Goal: Task Accomplishment & Management: Manage account settings

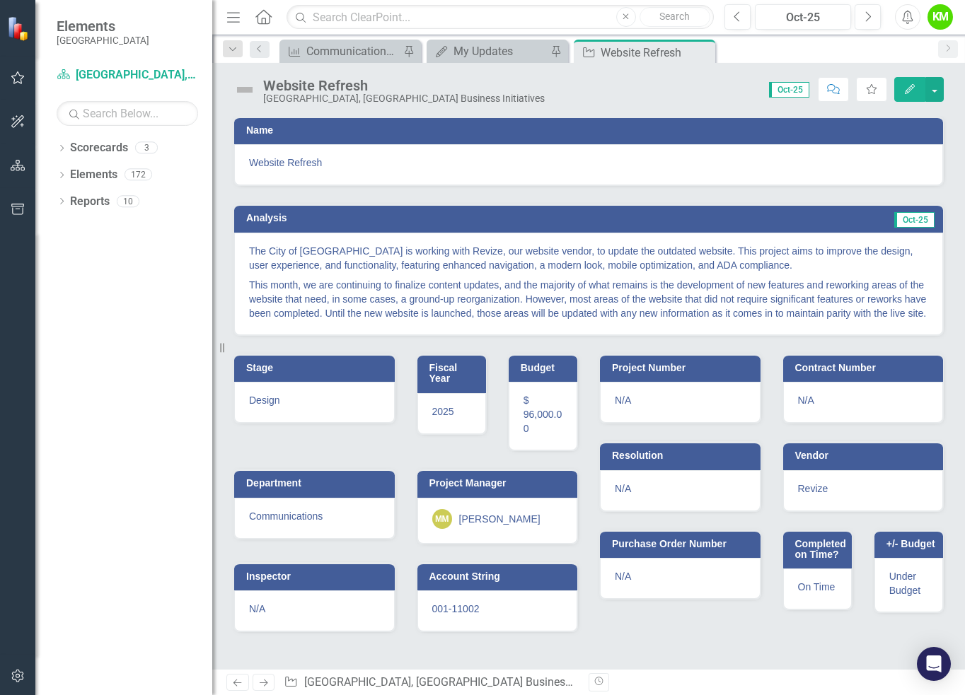
click at [594, 276] on p "This month, we are continuing to finalize content updates, and the majority of …" at bounding box center [588, 297] width 679 height 45
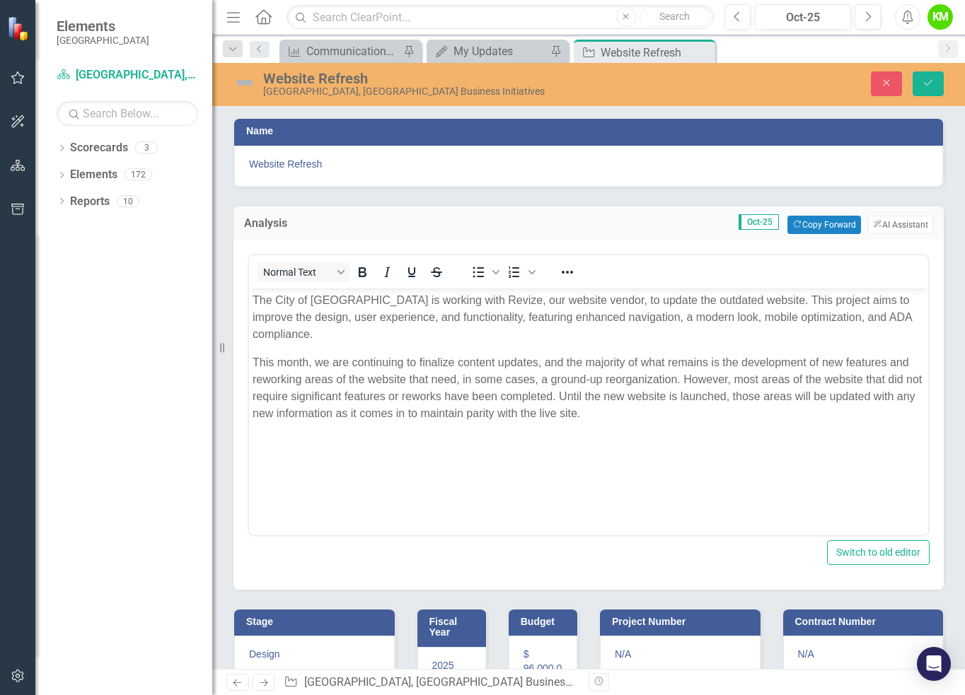
click at [640, 416] on p "This month, we are continuing to finalize content updates, and the majority of …" at bounding box center [588, 388] width 672 height 68
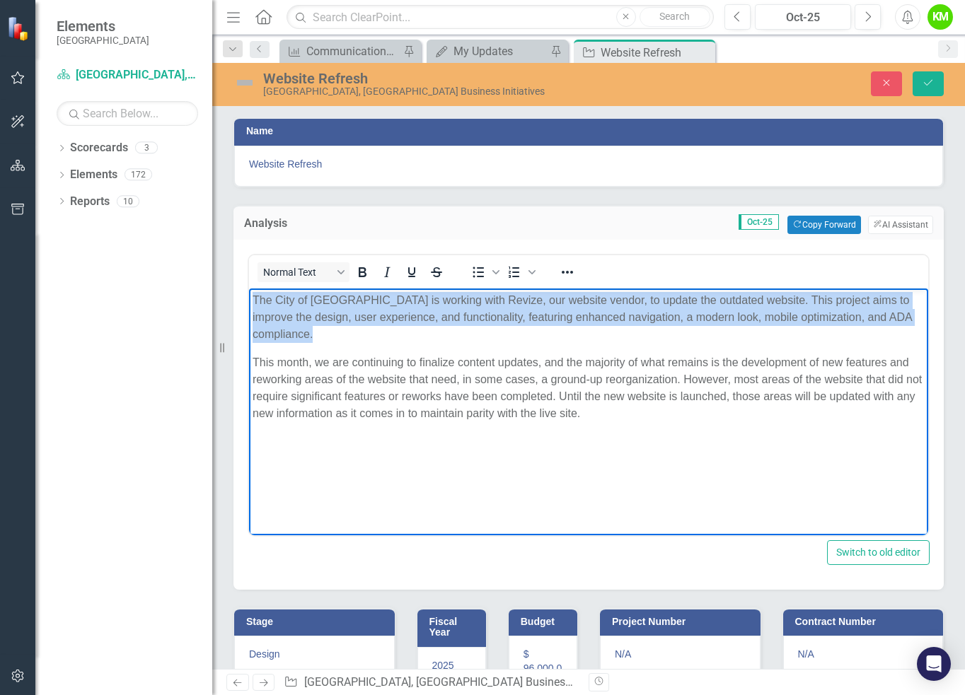
paste body "Rich Text Area. Press ALT-0 for help."
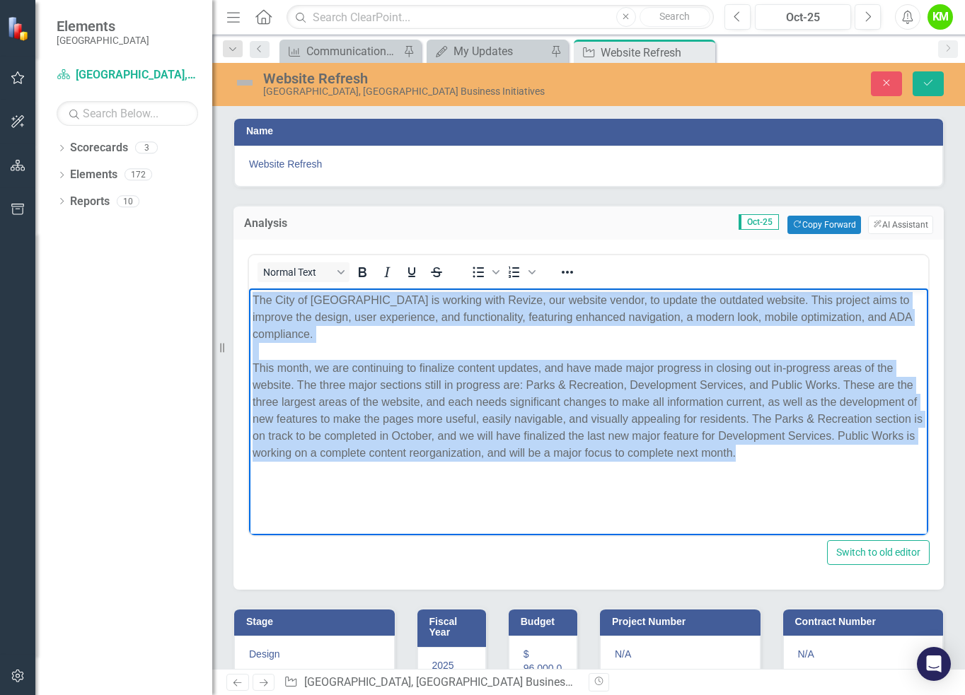
drag, startPoint x: 850, startPoint y: 456, endPoint x: 212, endPoint y: 295, distance: 657.9
click at [249, 295] on html "The City of [GEOGRAPHIC_DATA] is working with Revize, our website vendor, to up…" at bounding box center [588, 394] width 679 height 212
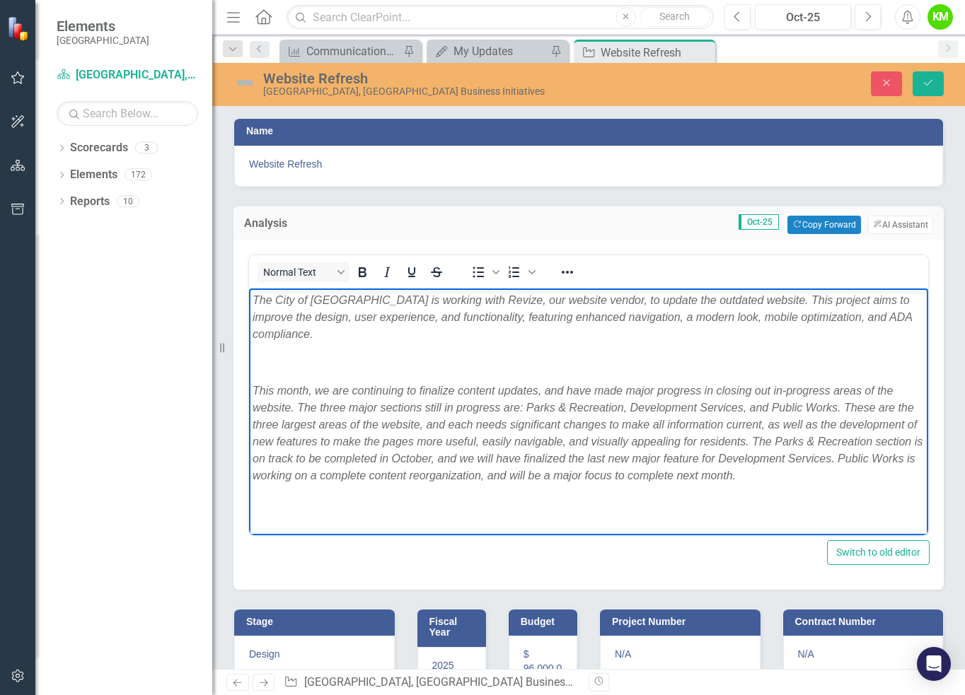
click at [307, 354] on p "Rich Text Area. Press ALT-0 for help." at bounding box center [588, 362] width 672 height 17
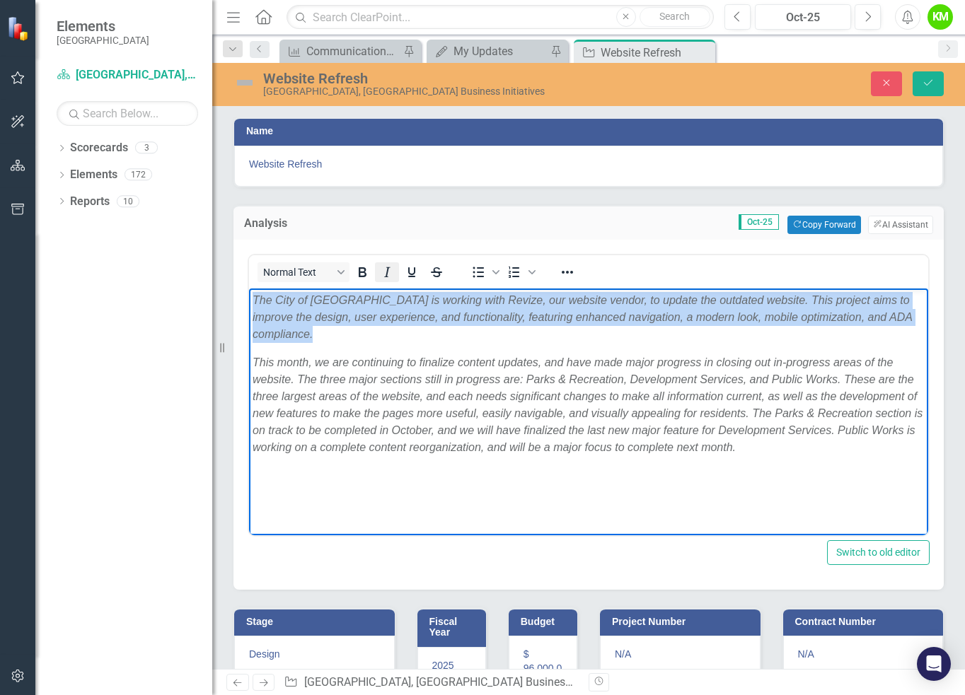
click at [388, 276] on icon "Italic" at bounding box center [386, 272] width 17 height 17
click at [341, 340] on p "The City of [GEOGRAPHIC_DATA] is working with Revize, our website vendor, to up…" at bounding box center [588, 316] width 672 height 51
click at [422, 425] on p "This month, we are continuing to finalize content updates, and have made major …" at bounding box center [588, 405] width 672 height 102
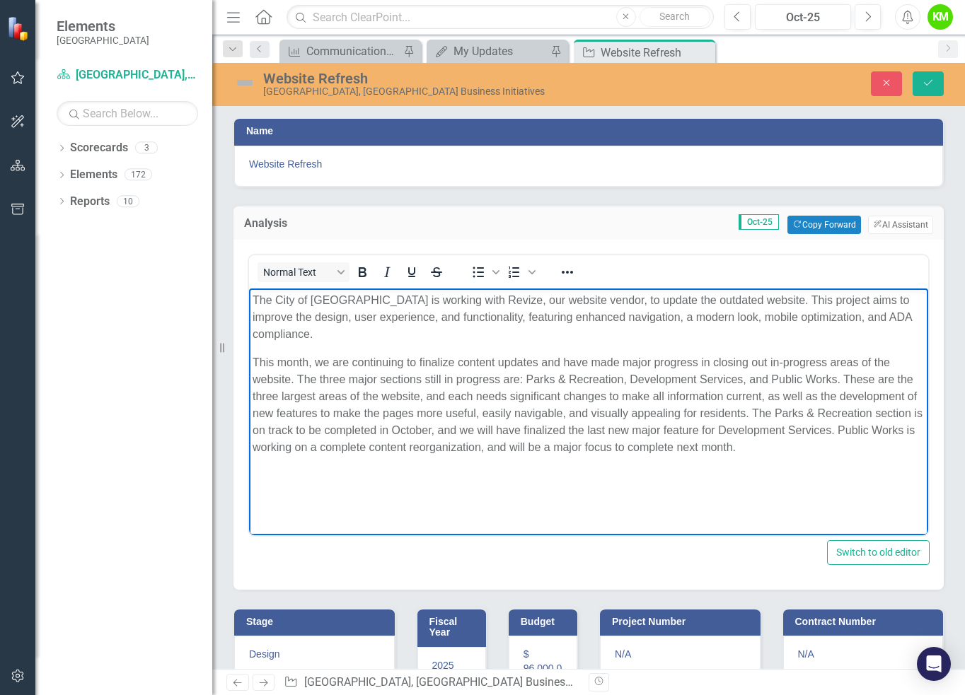
click at [322, 377] on p "This month, we are continuing to finalize content updates and have made major p…" at bounding box center [588, 405] width 672 height 102
click at [407, 379] on p "This month, we are continuing to finalize content updates and have made major p…" at bounding box center [588, 405] width 672 height 102
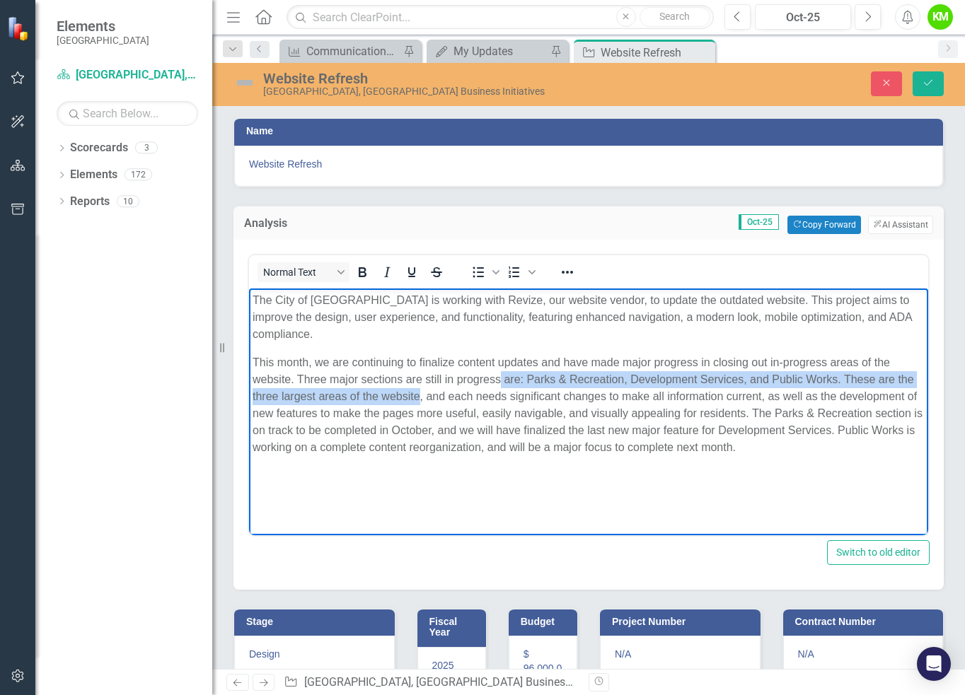
drag, startPoint x: 419, startPoint y: 397, endPoint x: 499, endPoint y: 381, distance: 81.4
click at [499, 381] on p "This month, we are continuing to finalize content updates and have made major p…" at bounding box center [588, 405] width 672 height 102
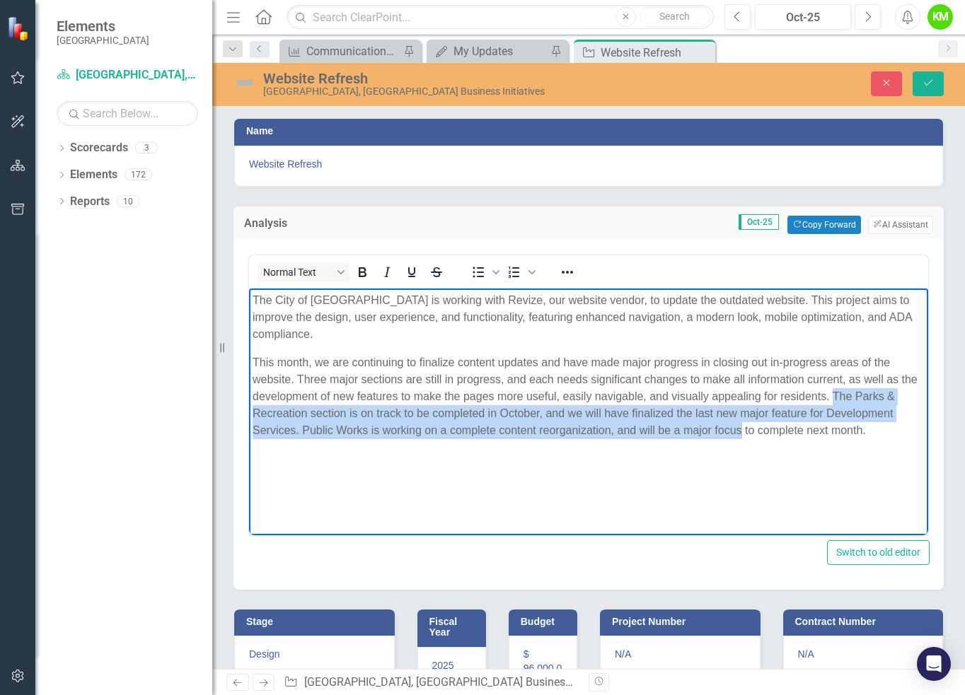
drag, startPoint x: 853, startPoint y: 394, endPoint x: 740, endPoint y: 429, distance: 117.9
click at [740, 429] on p "This month, we are continuing to finalize content updates and have made major p…" at bounding box center [588, 396] width 672 height 85
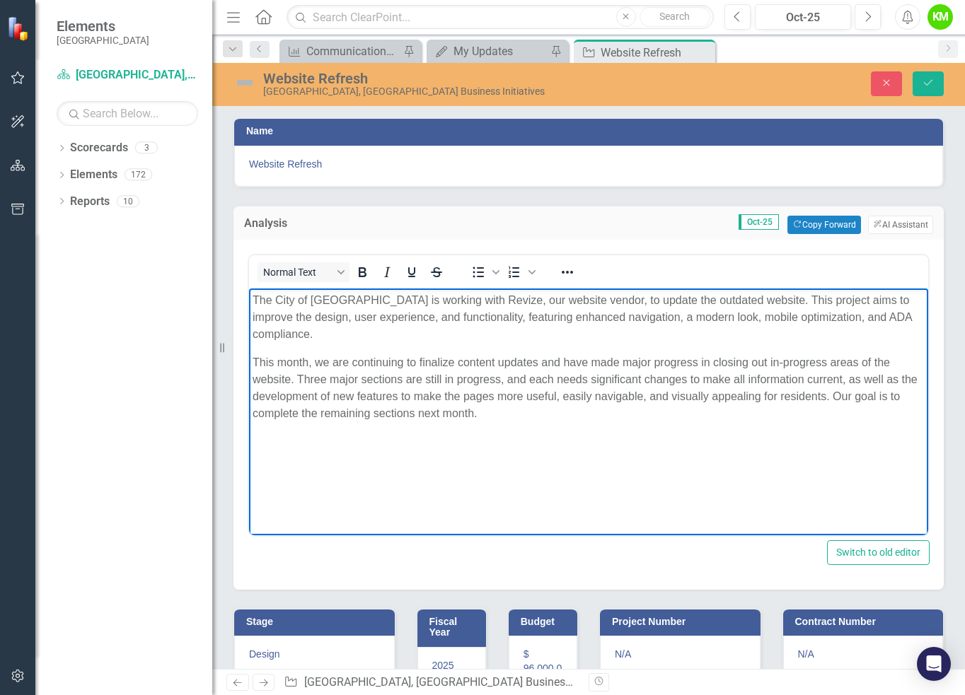
click at [499, 407] on p "This month, we are continuing to finalize content updates and have made major p…" at bounding box center [588, 388] width 672 height 68
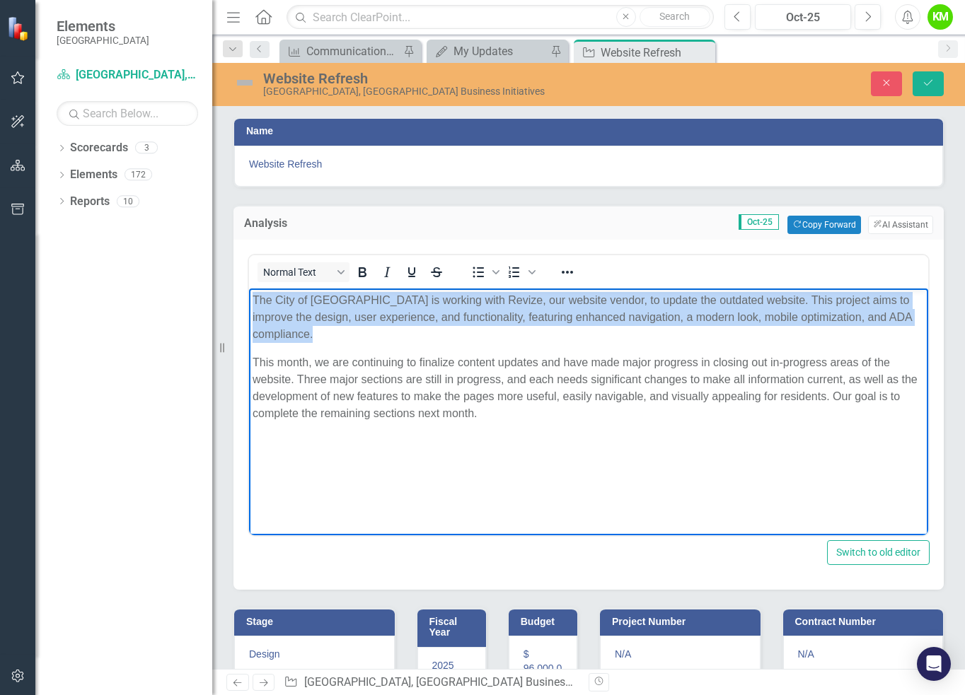
copy p "The City of [GEOGRAPHIC_DATA] is working with Revize, our website vendor, to up…"
click at [567, 417] on p "This month, we are continuing to finalize content updates and have made major p…" at bounding box center [588, 388] width 672 height 68
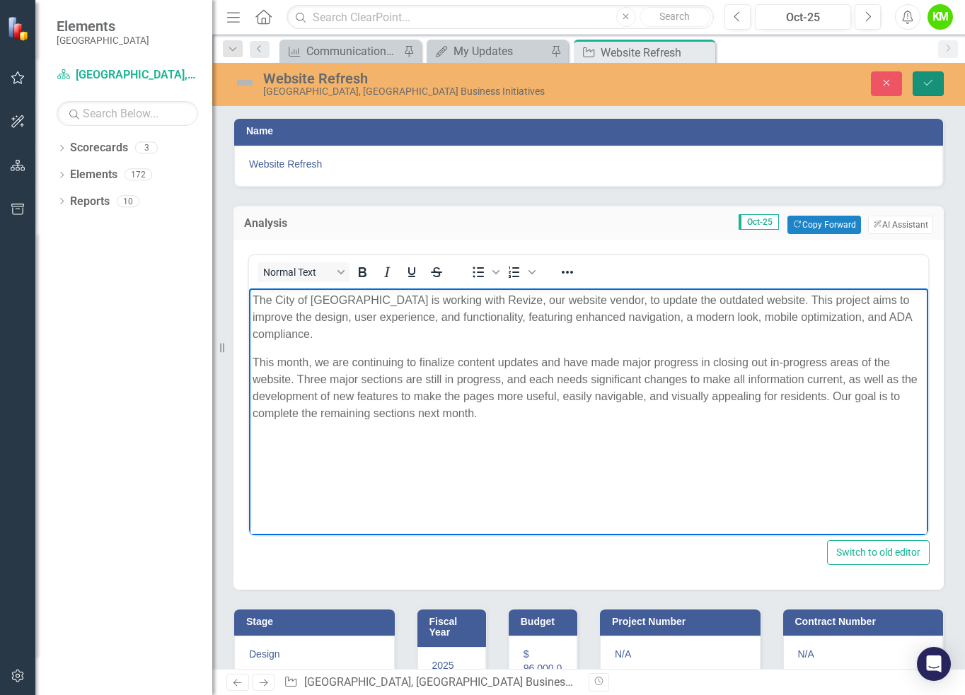
click at [928, 80] on icon "Save" at bounding box center [927, 83] width 13 height 10
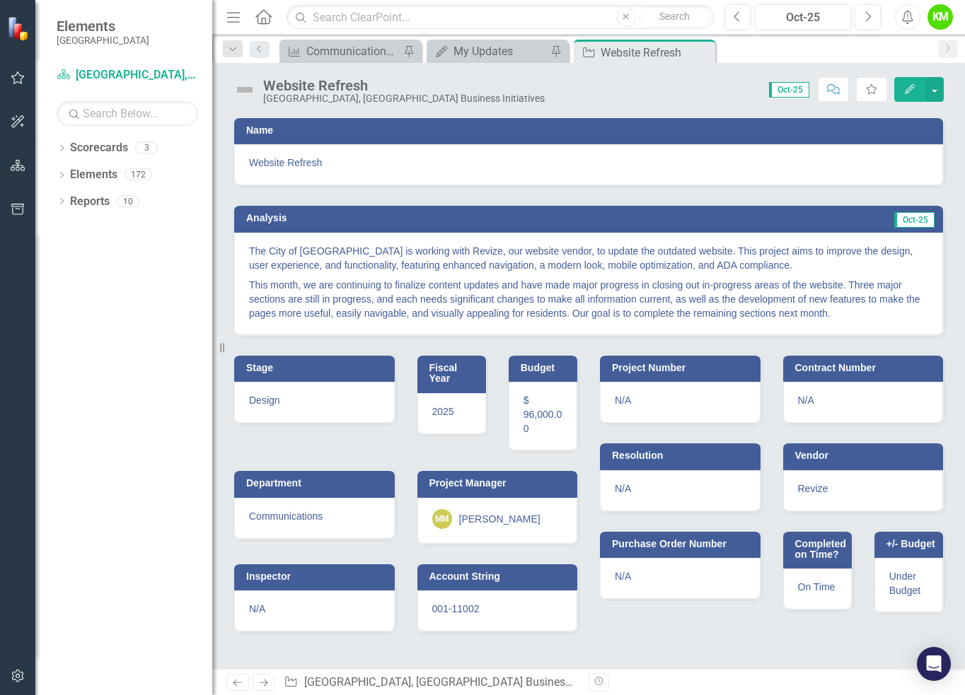
click at [245, 90] on img at bounding box center [244, 89] width 23 height 23
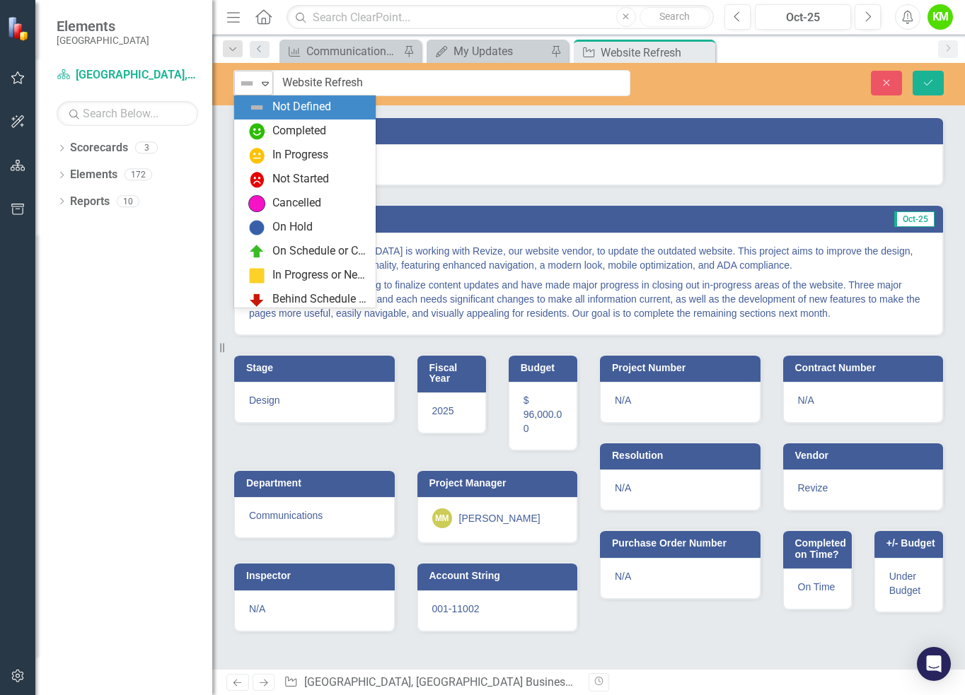
click at [249, 87] on img at bounding box center [246, 83] width 17 height 17
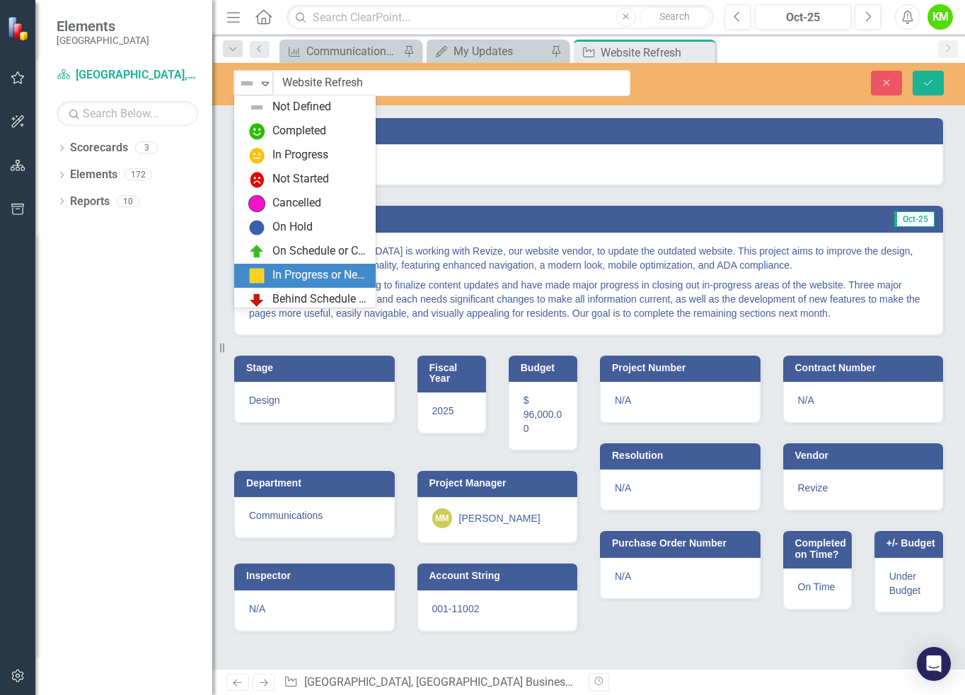
click at [286, 281] on div "In Progress or Needs Work" at bounding box center [319, 275] width 95 height 16
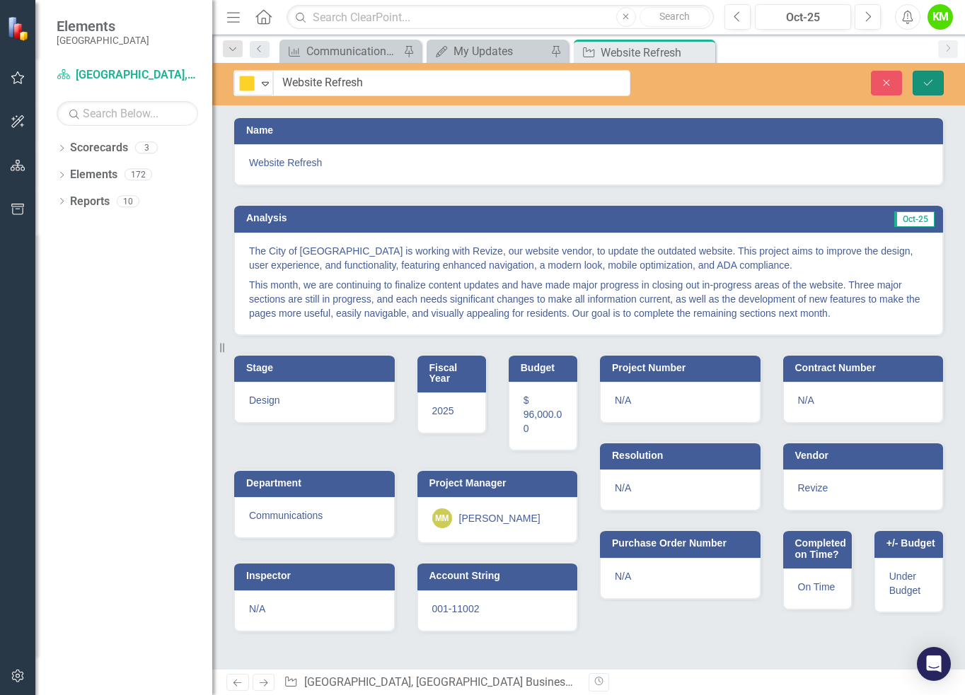
click at [928, 78] on icon "Save" at bounding box center [927, 83] width 13 height 10
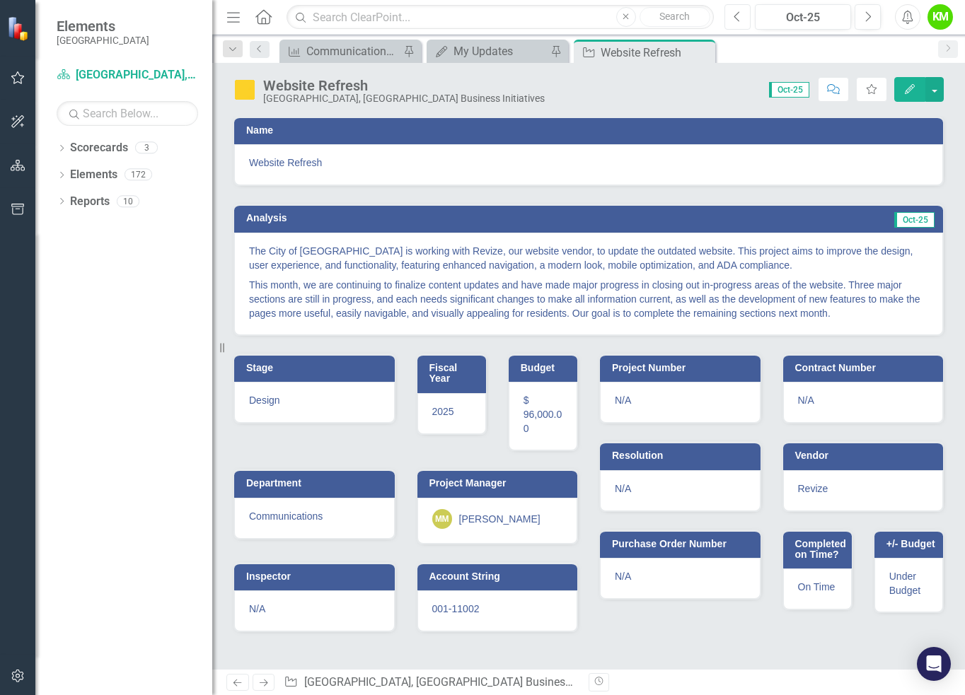
click at [728, 13] on button "Previous" at bounding box center [737, 16] width 26 height 25
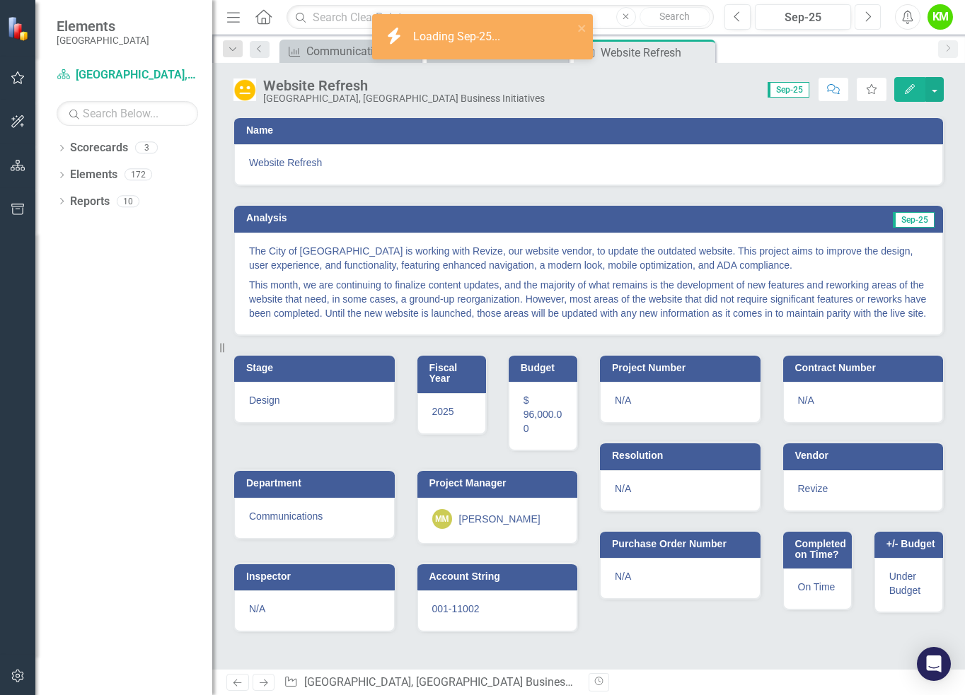
click at [871, 13] on icon "Next" at bounding box center [867, 17] width 8 height 13
click at [247, 91] on img at bounding box center [244, 89] width 23 height 23
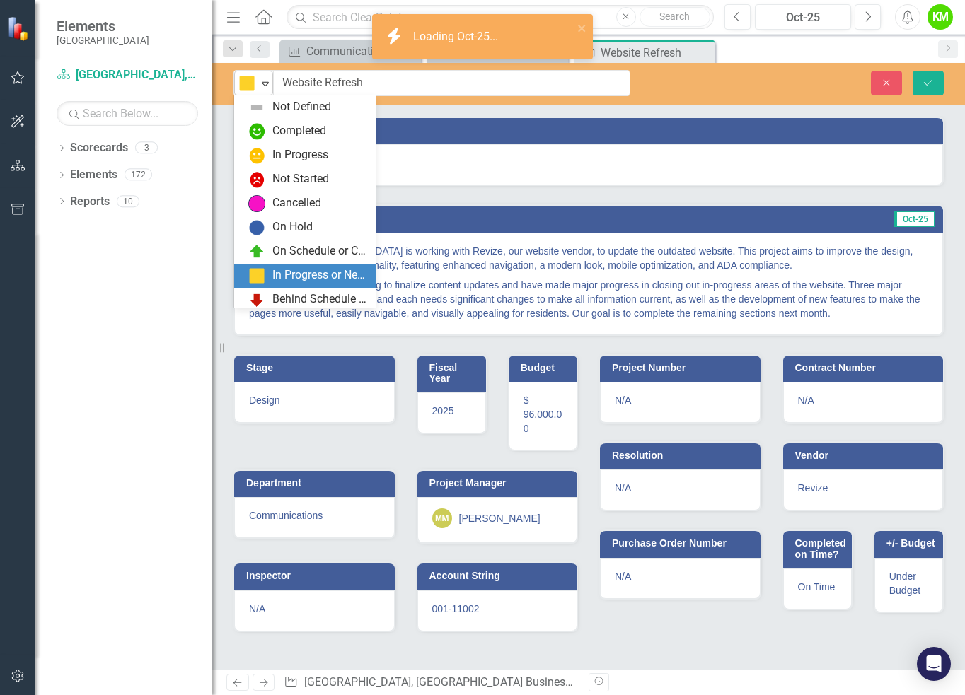
click at [252, 86] on img at bounding box center [246, 83] width 17 height 17
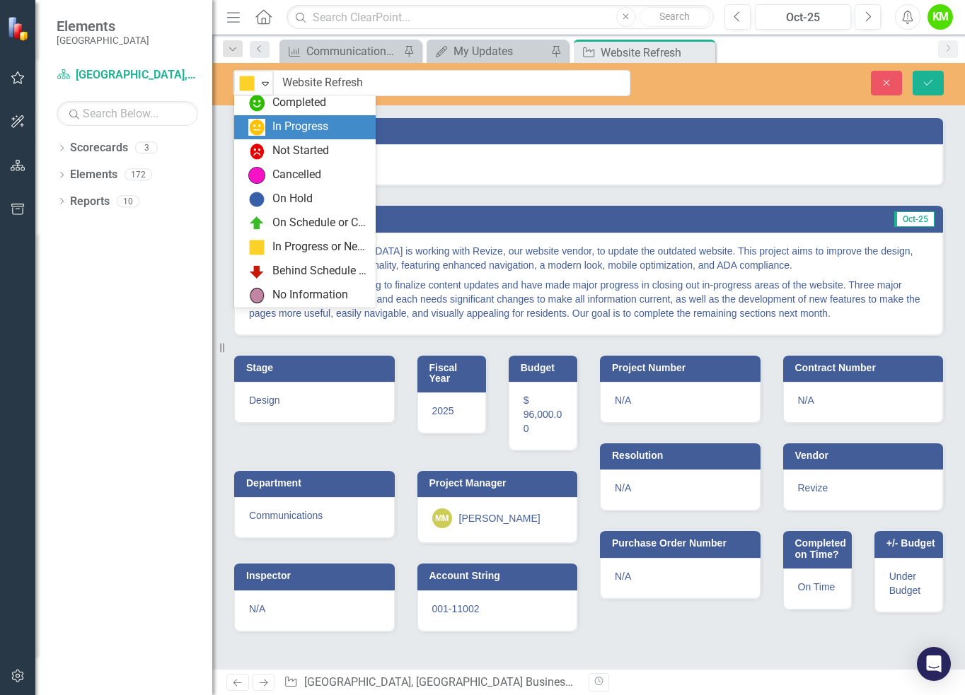
click at [279, 127] on div "In Progress" at bounding box center [300, 127] width 56 height 16
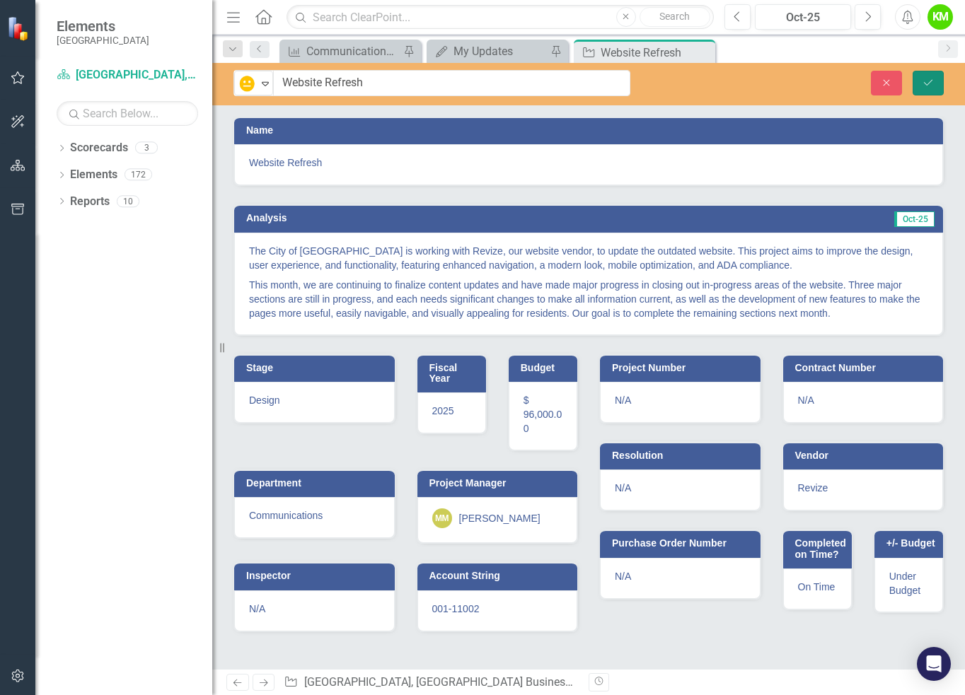
click at [930, 88] on button "Save" at bounding box center [927, 83] width 31 height 25
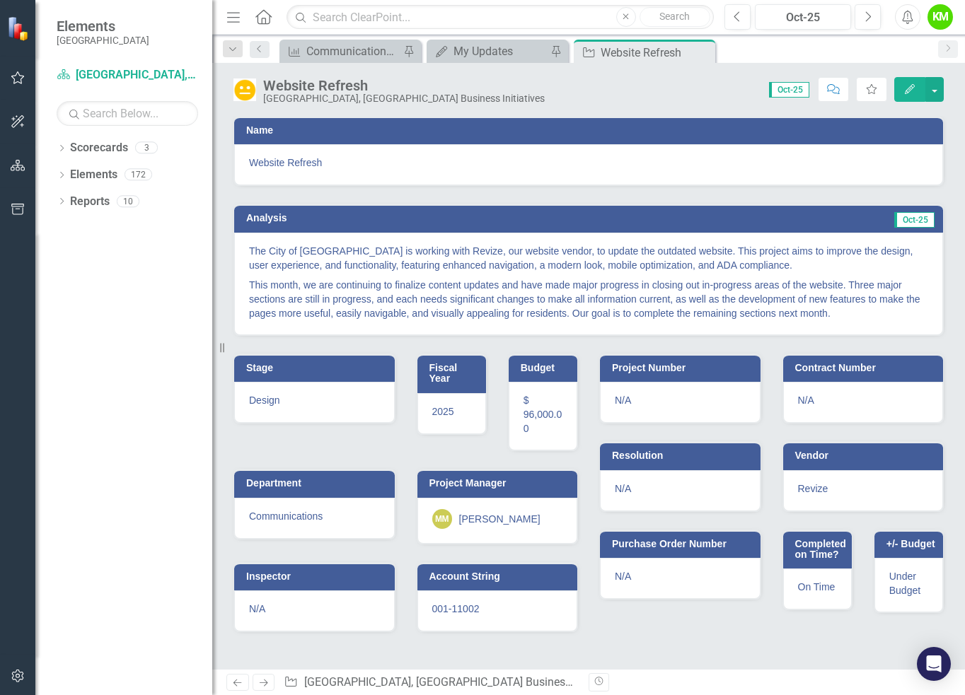
click at [471, 282] on p "This month, we are continuing to finalize content updates and have made major p…" at bounding box center [588, 297] width 679 height 45
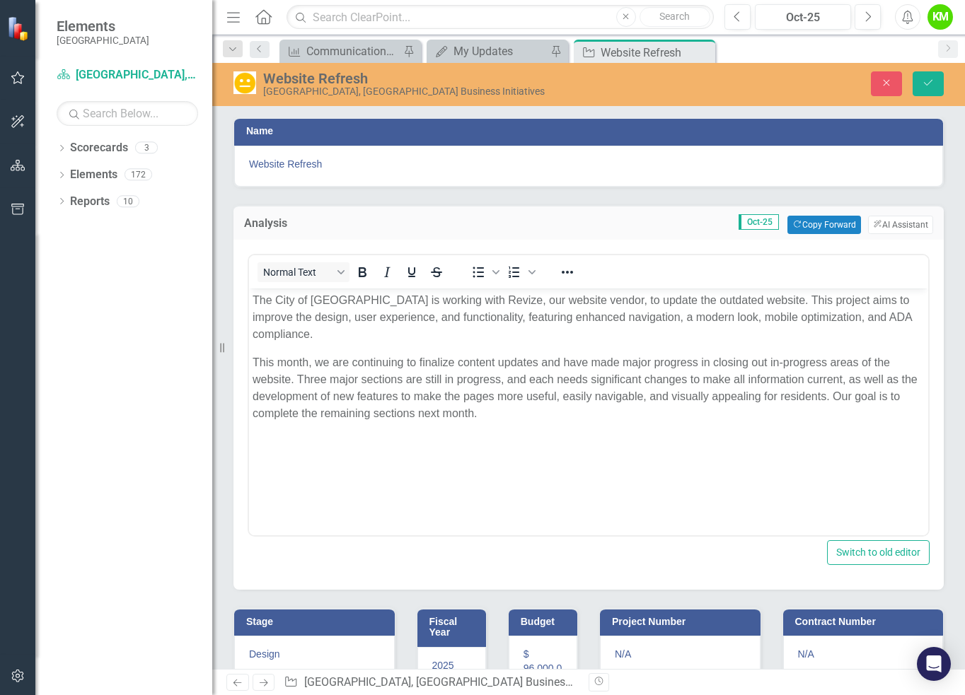
scroll to position [0, 0]
click at [482, 378] on p "This month, we are continuing to finalize content updates and have made major p…" at bounding box center [588, 388] width 672 height 68
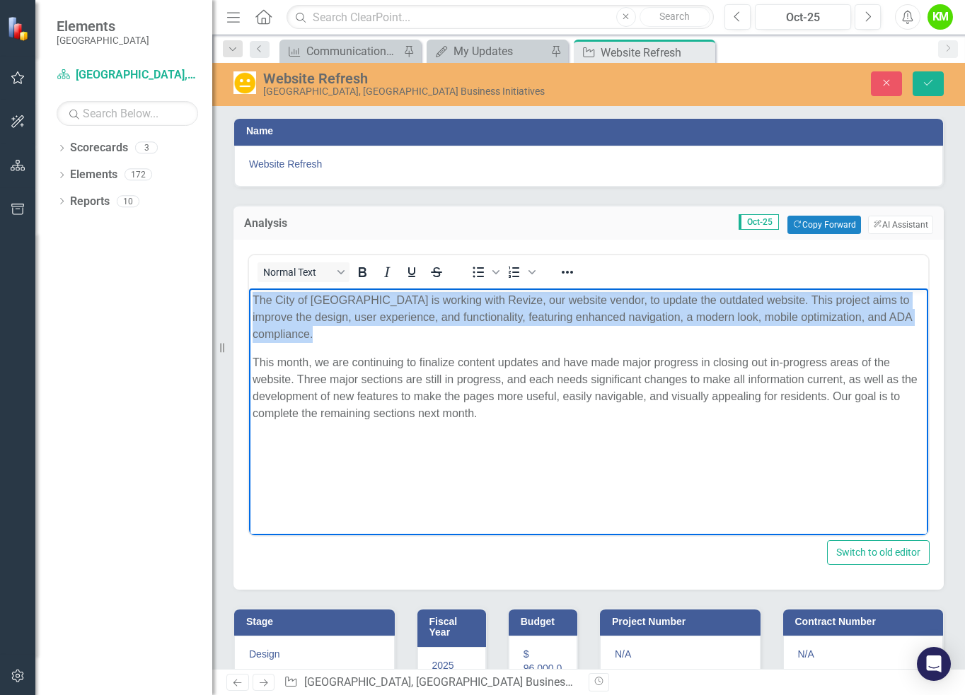
paste body "Rich Text Area. Press ALT-0 for help."
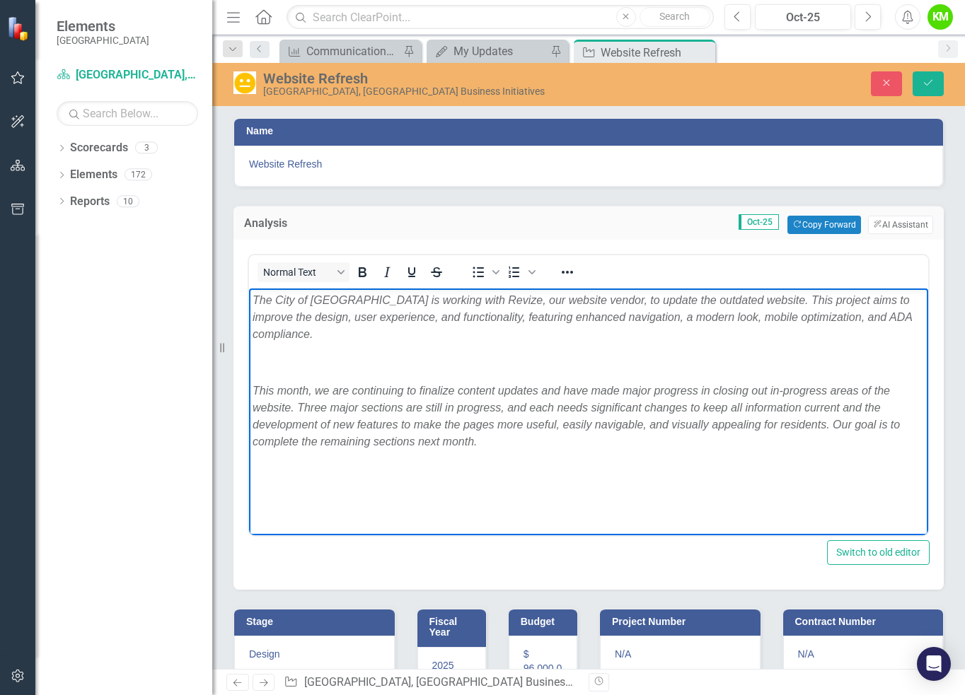
click at [437, 368] on p "Rich Text Area. Press ALT-0 for help." at bounding box center [588, 362] width 672 height 17
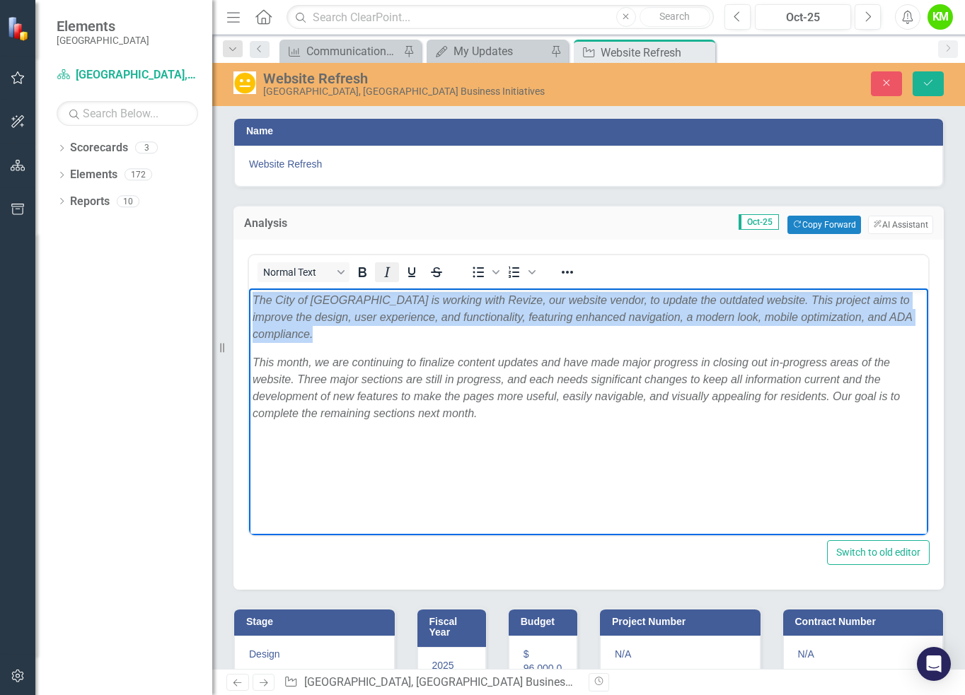
click at [388, 268] on icon "Italic" at bounding box center [386, 272] width 17 height 17
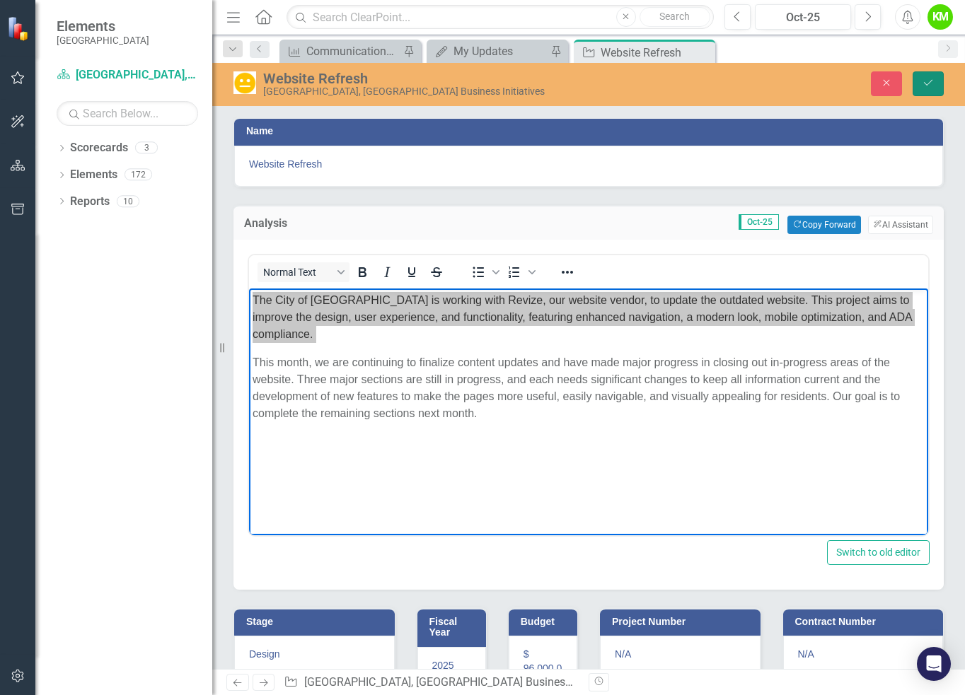
click at [931, 80] on icon "Save" at bounding box center [927, 83] width 13 height 10
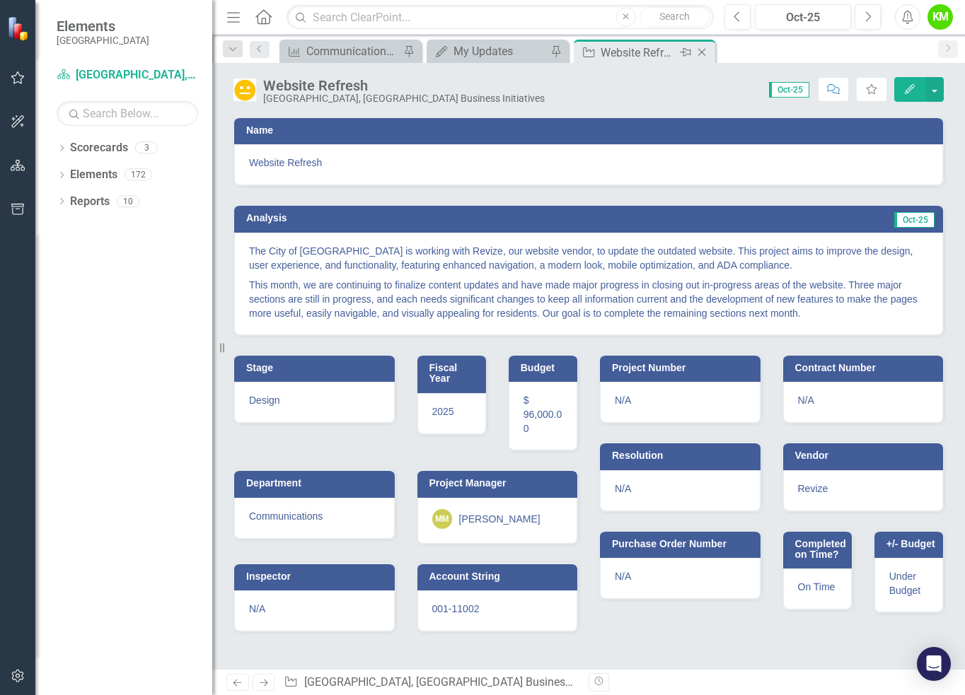
click at [699, 50] on icon at bounding box center [702, 53] width 8 height 8
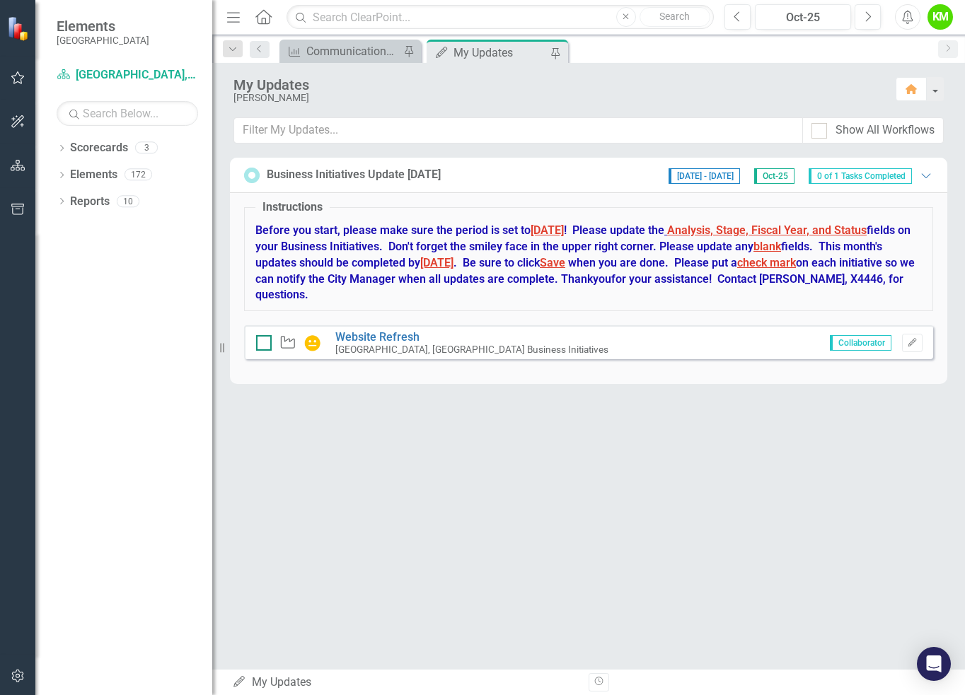
click at [265, 342] on div at bounding box center [264, 343] width 16 height 16
click at [265, 342] on input "checkbox" at bounding box center [260, 339] width 9 height 9
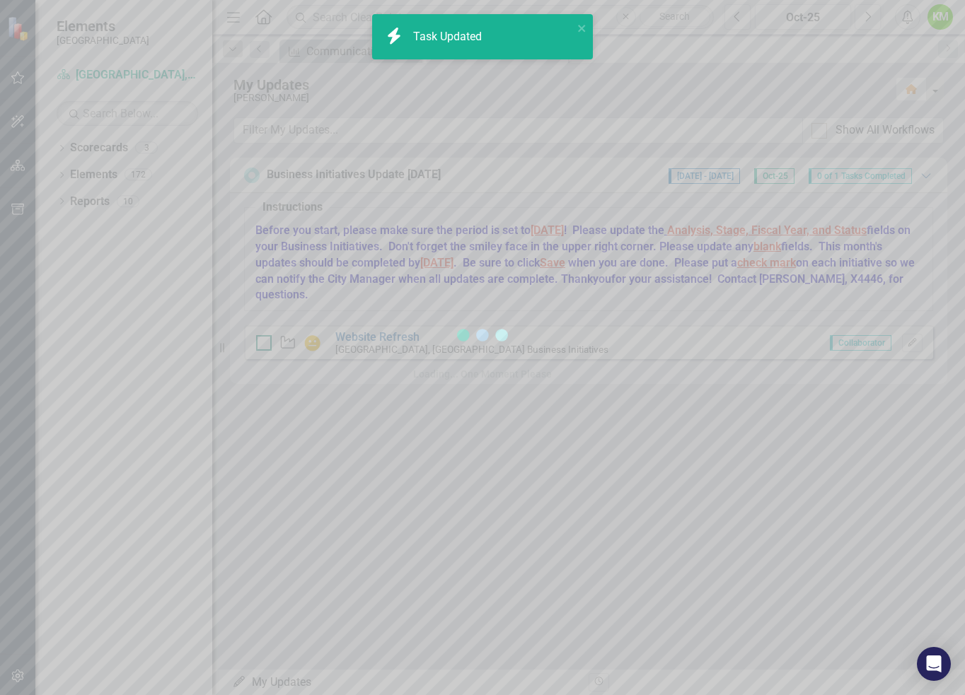
checkbox input "true"
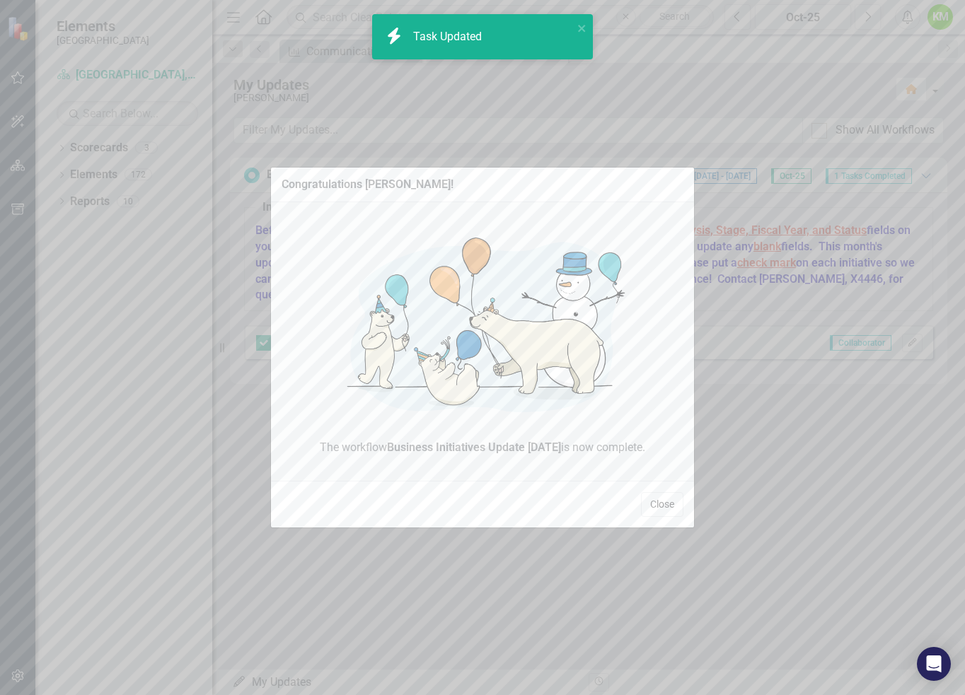
click at [659, 502] on button "Close" at bounding box center [662, 504] width 42 height 25
